Goal: Contribute content: Add original content to the website for others to see

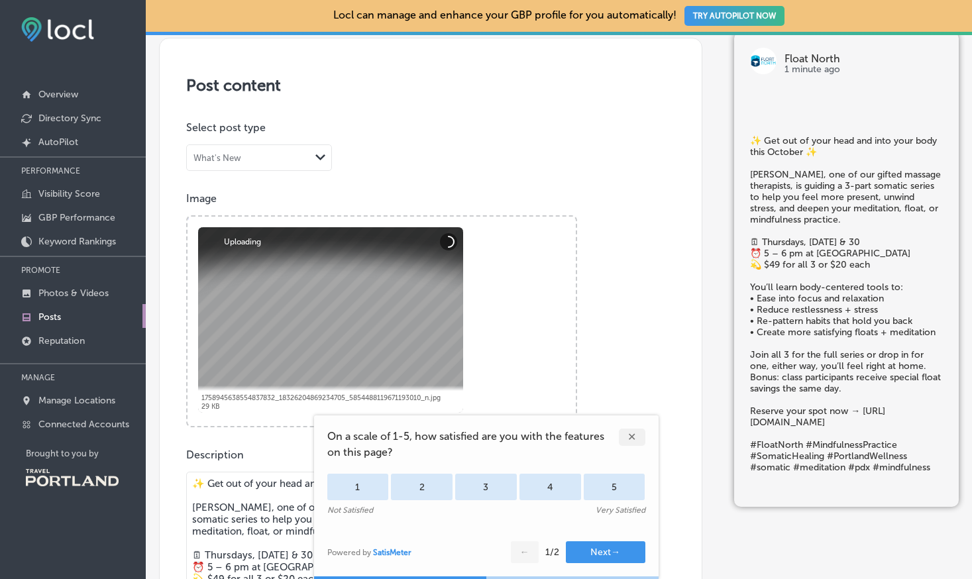
scroll to position [284, 0]
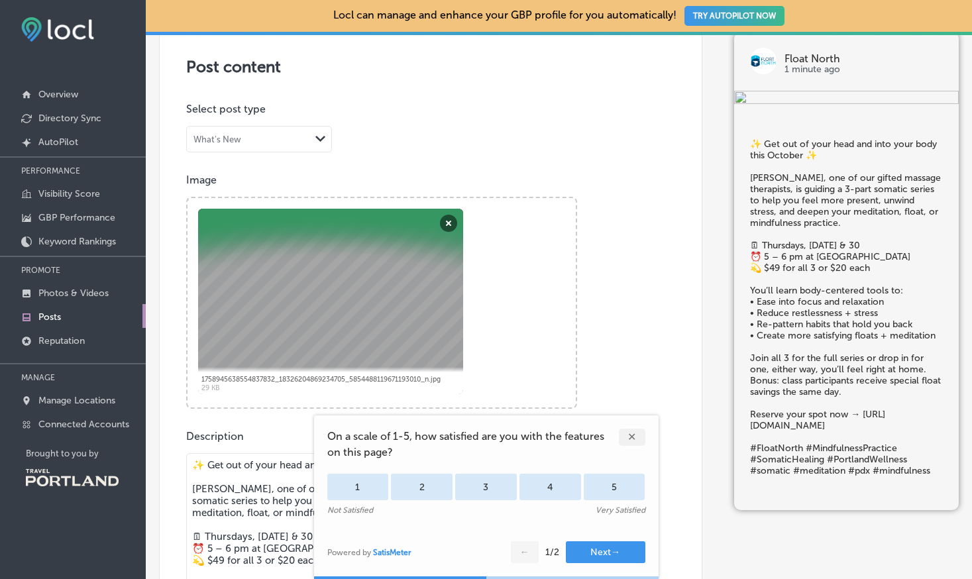
click at [631, 430] on div "✕" at bounding box center [632, 437] width 27 height 17
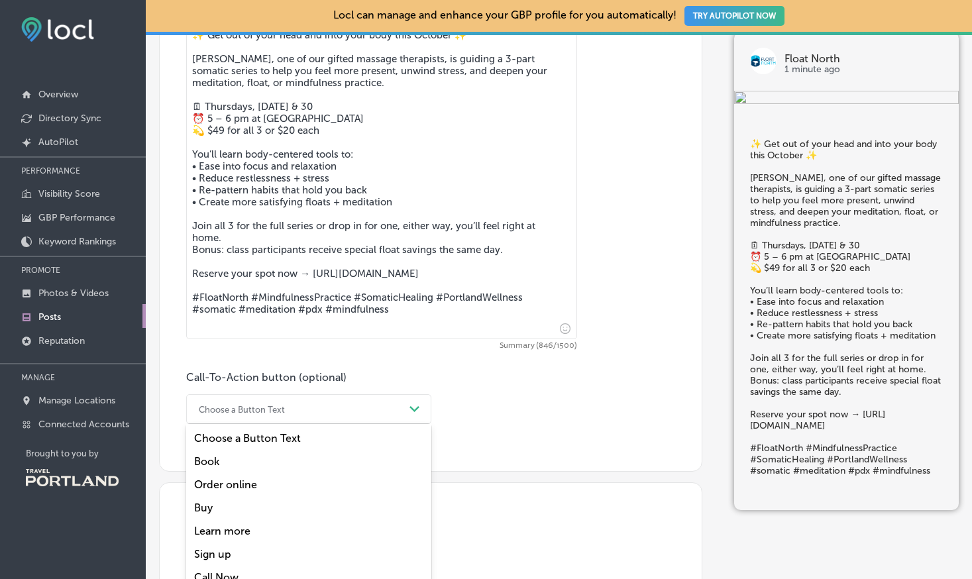
scroll to position [732, 0]
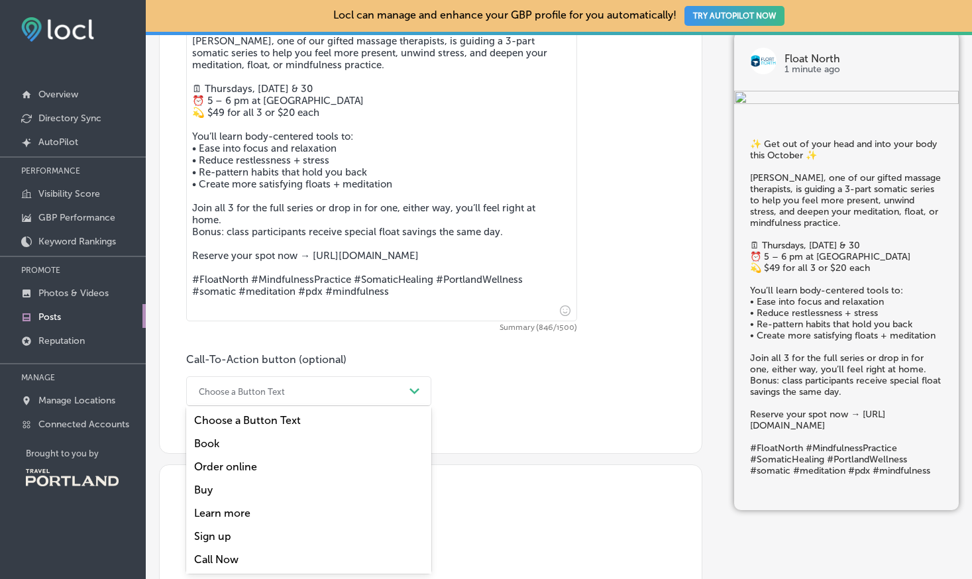
click at [417, 406] on div "option Choose a Button Text focused, 1 of 7. 7 results available. Use Up and Do…" at bounding box center [308, 391] width 245 height 30
click at [248, 447] on div "Book" at bounding box center [308, 443] width 245 height 23
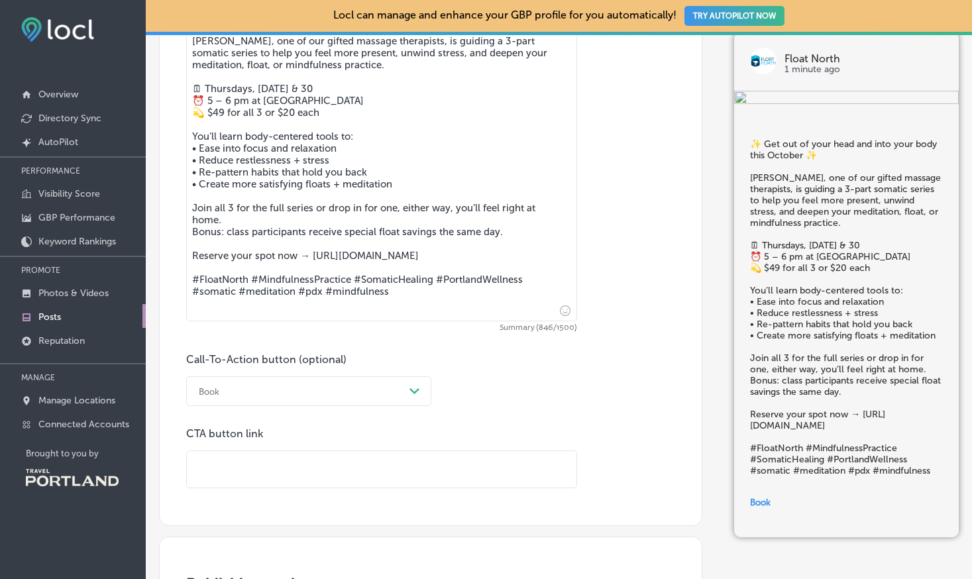
click at [347, 464] on input "text" at bounding box center [382, 469] width 390 height 36
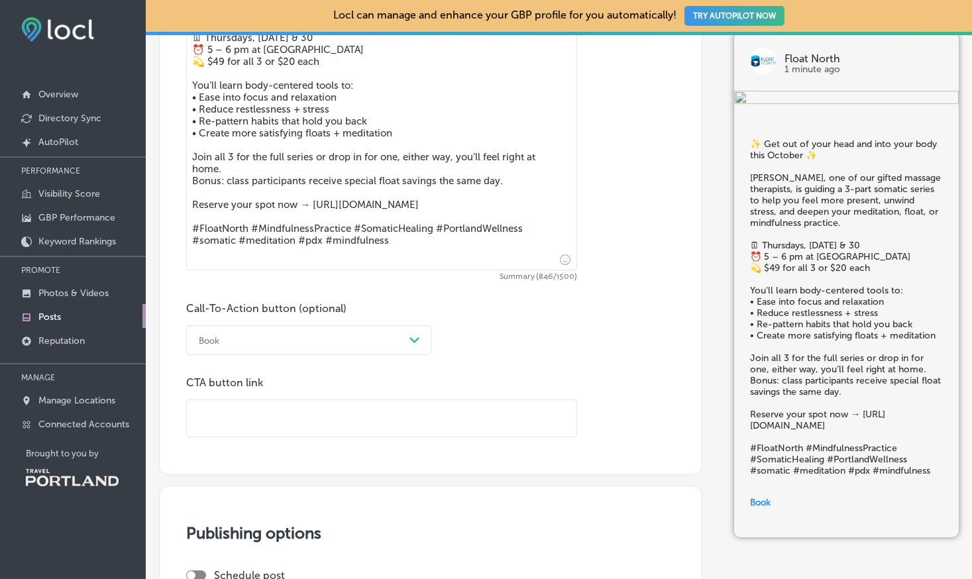
scroll to position [781, 0]
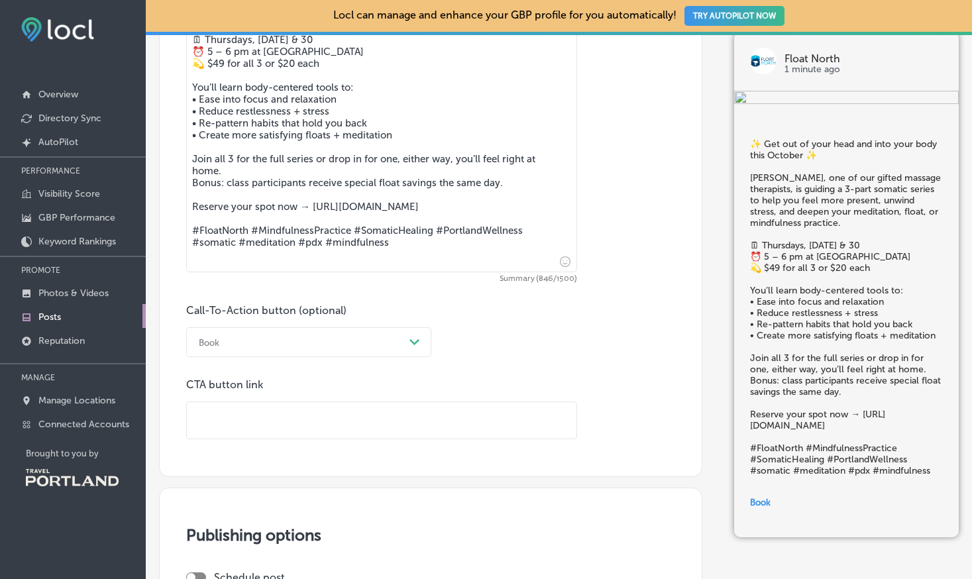
paste input "[URL][DOMAIN_NAME]"
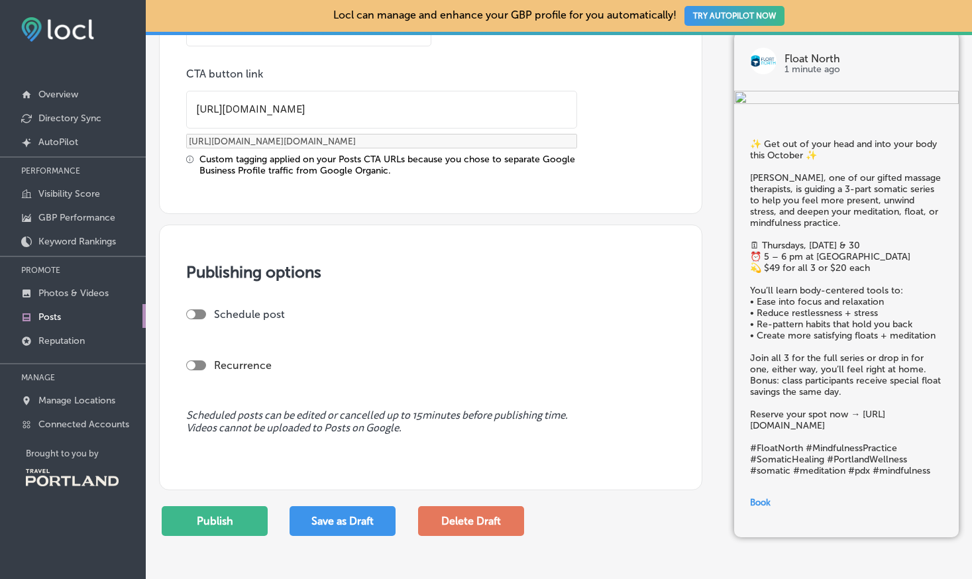
scroll to position [1094, 0]
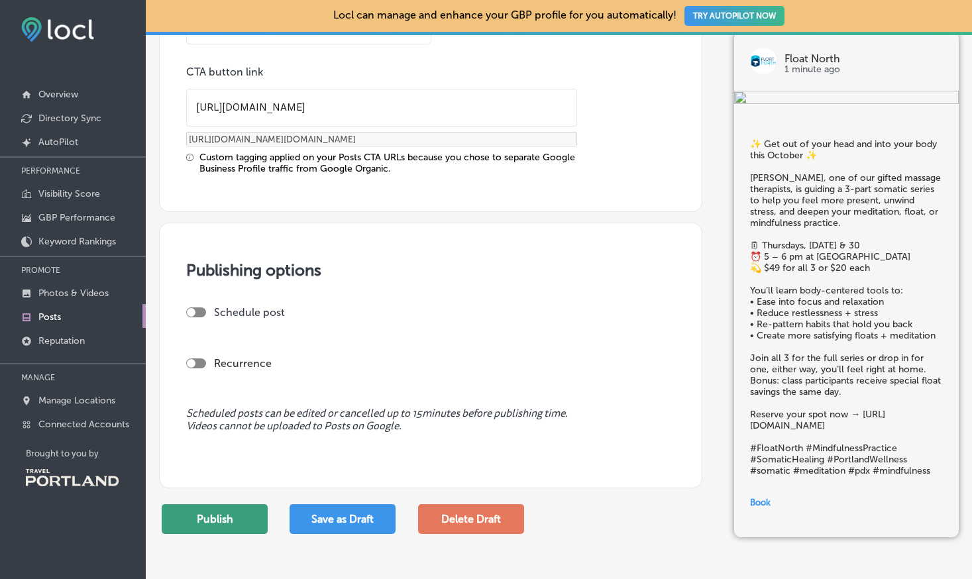
type input "[URL][DOMAIN_NAME]"
click at [255, 527] on button "Publish" at bounding box center [215, 519] width 106 height 30
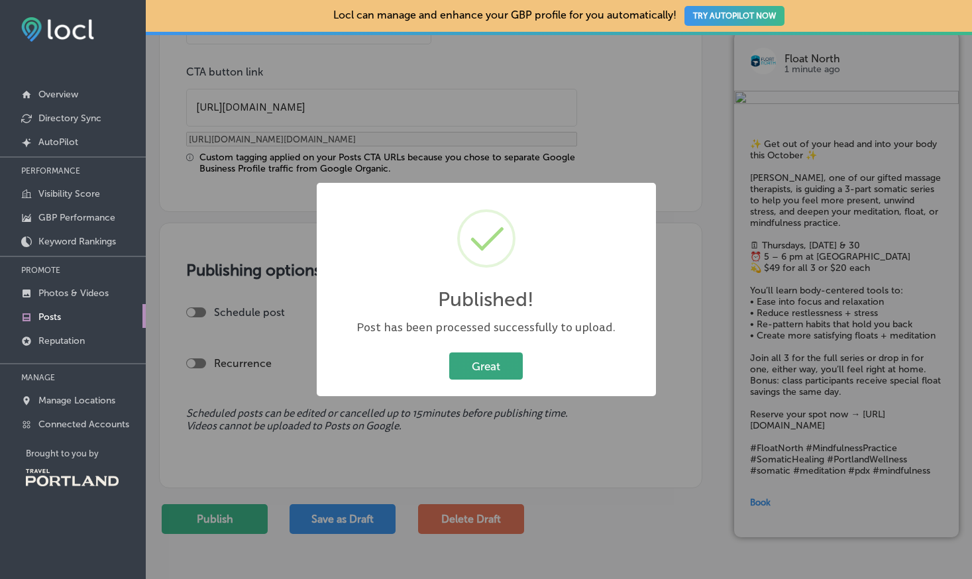
click at [486, 370] on button "Great" at bounding box center [486, 366] width 74 height 27
